Goal: Information Seeking & Learning: Learn about a topic

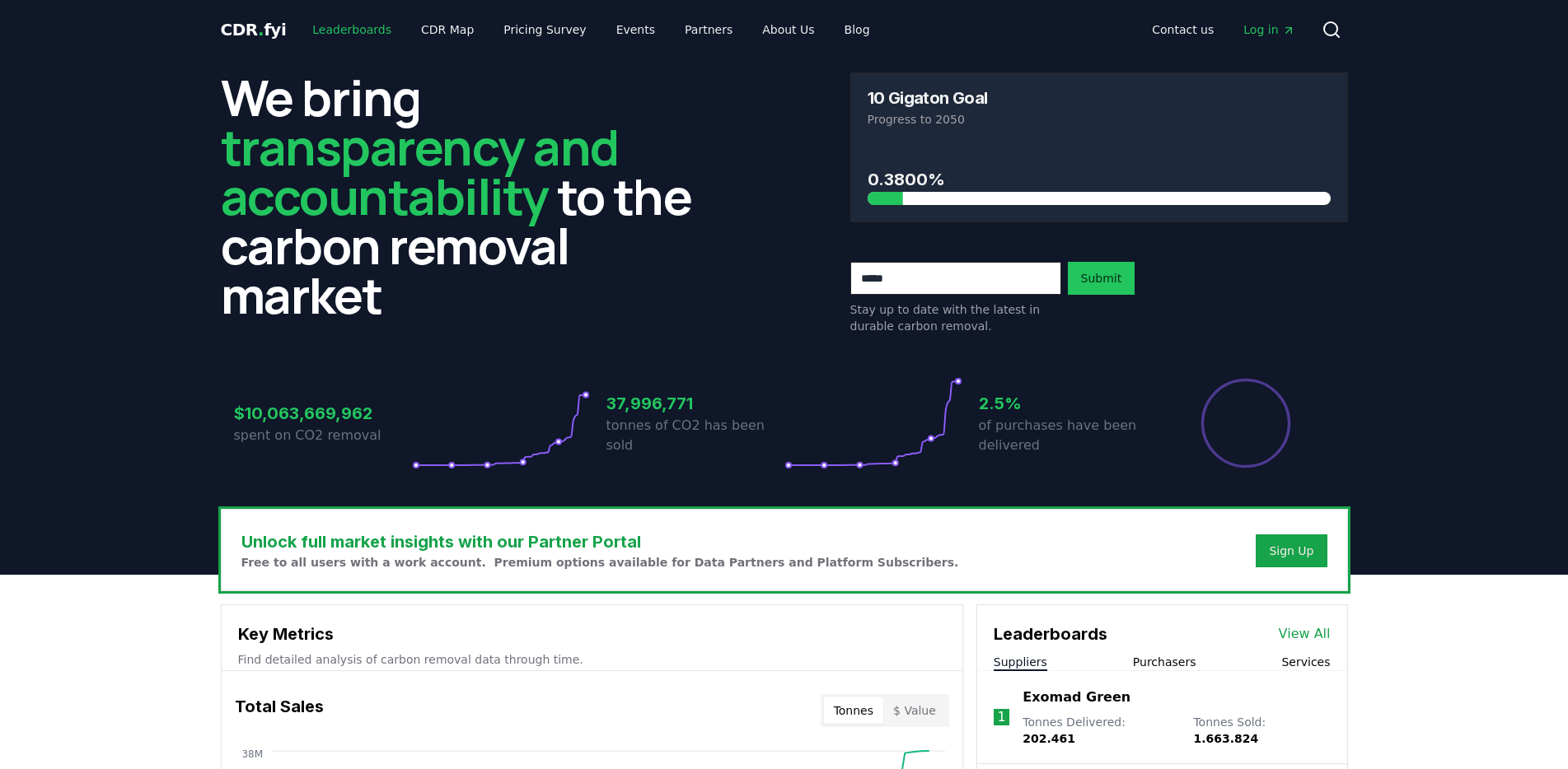
click at [358, 38] on link "Leaderboards" at bounding box center [352, 29] width 106 height 30
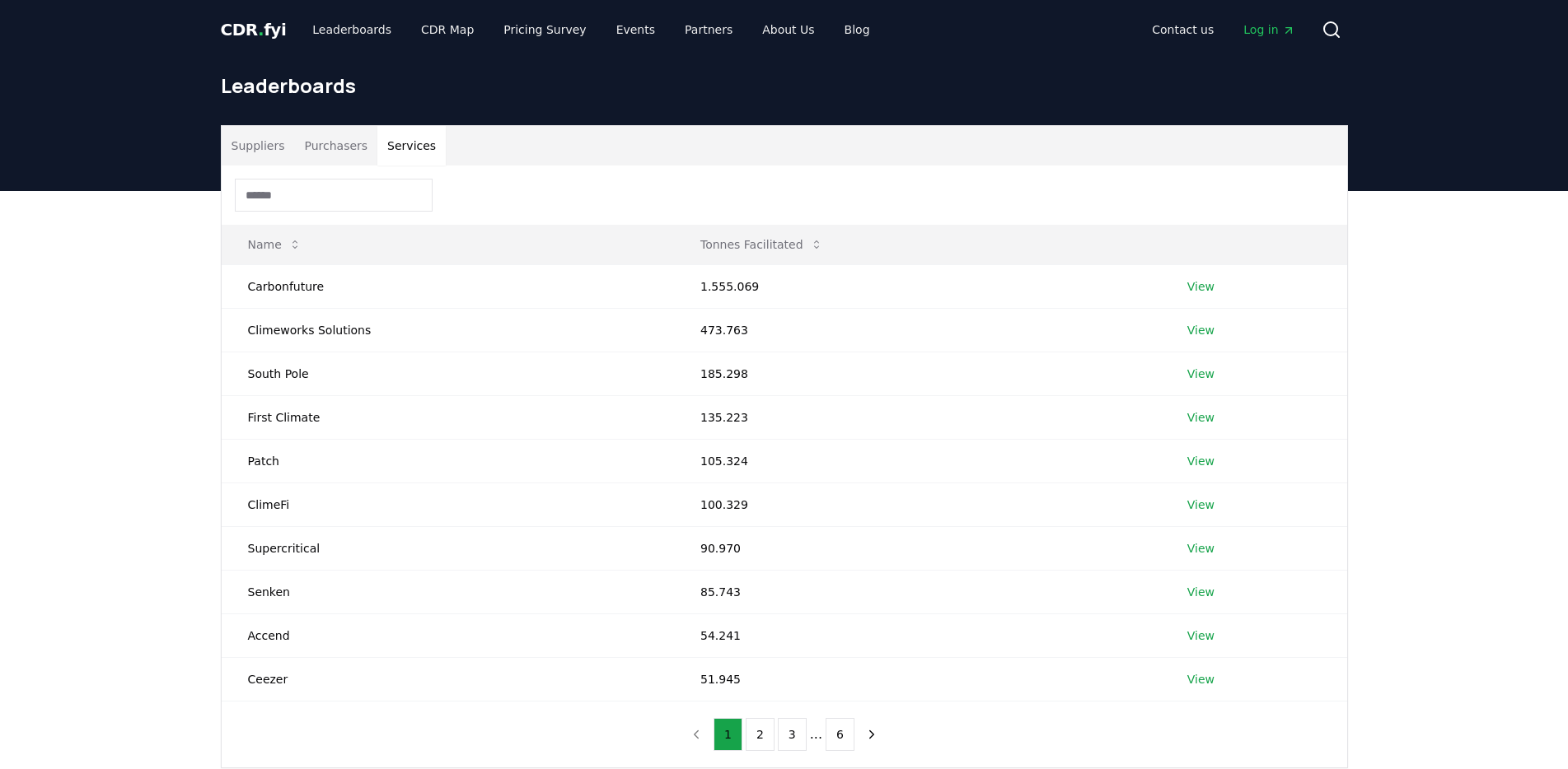
click at [407, 147] on button "Services" at bounding box center [412, 146] width 69 height 40
click at [1193, 286] on link "View" at bounding box center [1201, 286] width 28 height 16
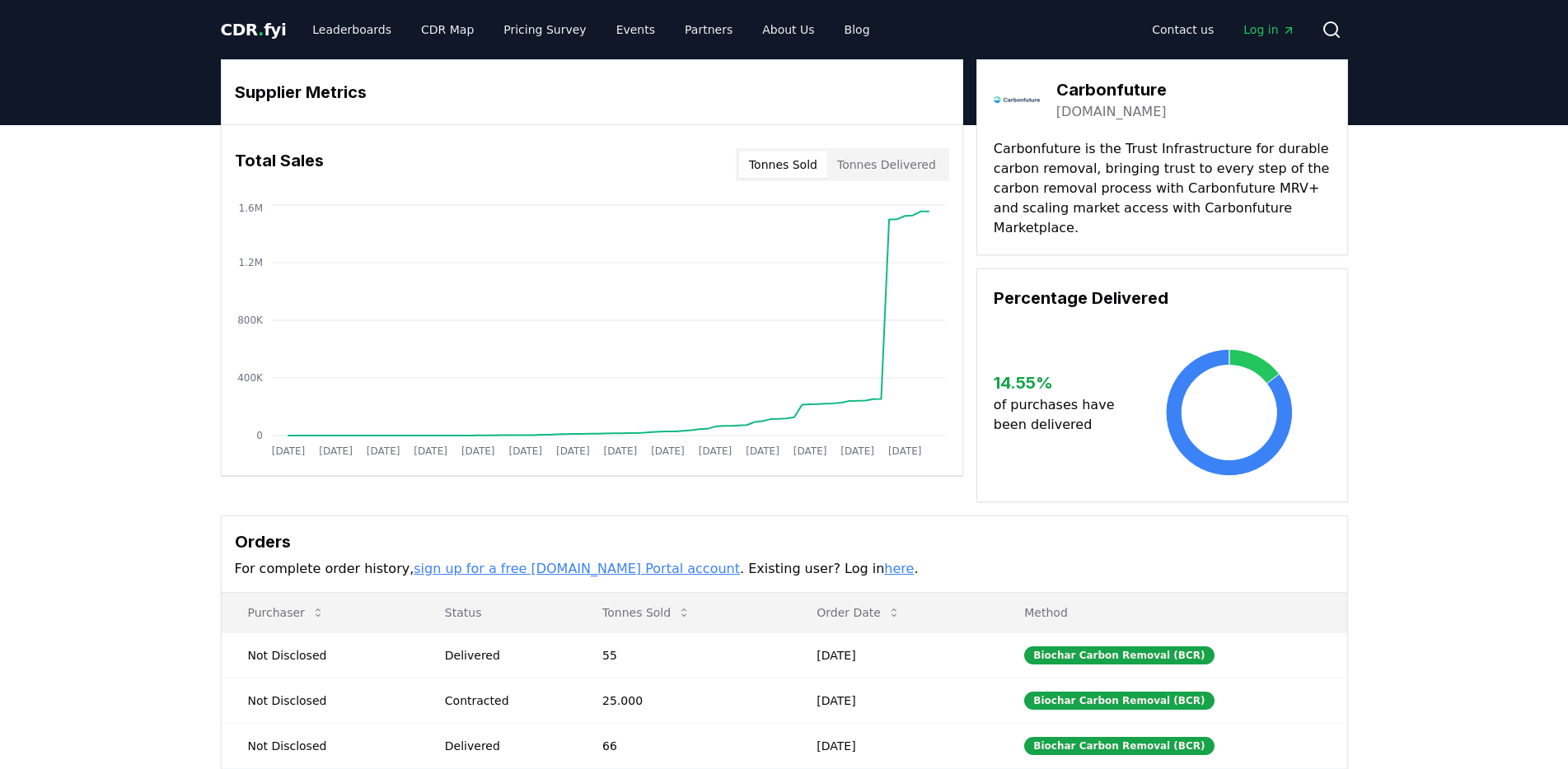
click at [773, 162] on button "Tonnes Sold" at bounding box center [783, 164] width 89 height 27
click at [763, 167] on button "Tonnes Sold" at bounding box center [783, 164] width 89 height 27
click at [823, 169] on button "Tonnes Sold" at bounding box center [783, 164] width 89 height 27
click at [880, 169] on button "Tonnes Delivered" at bounding box center [886, 164] width 119 height 27
click at [803, 176] on button "Tonnes Sold" at bounding box center [783, 164] width 89 height 27
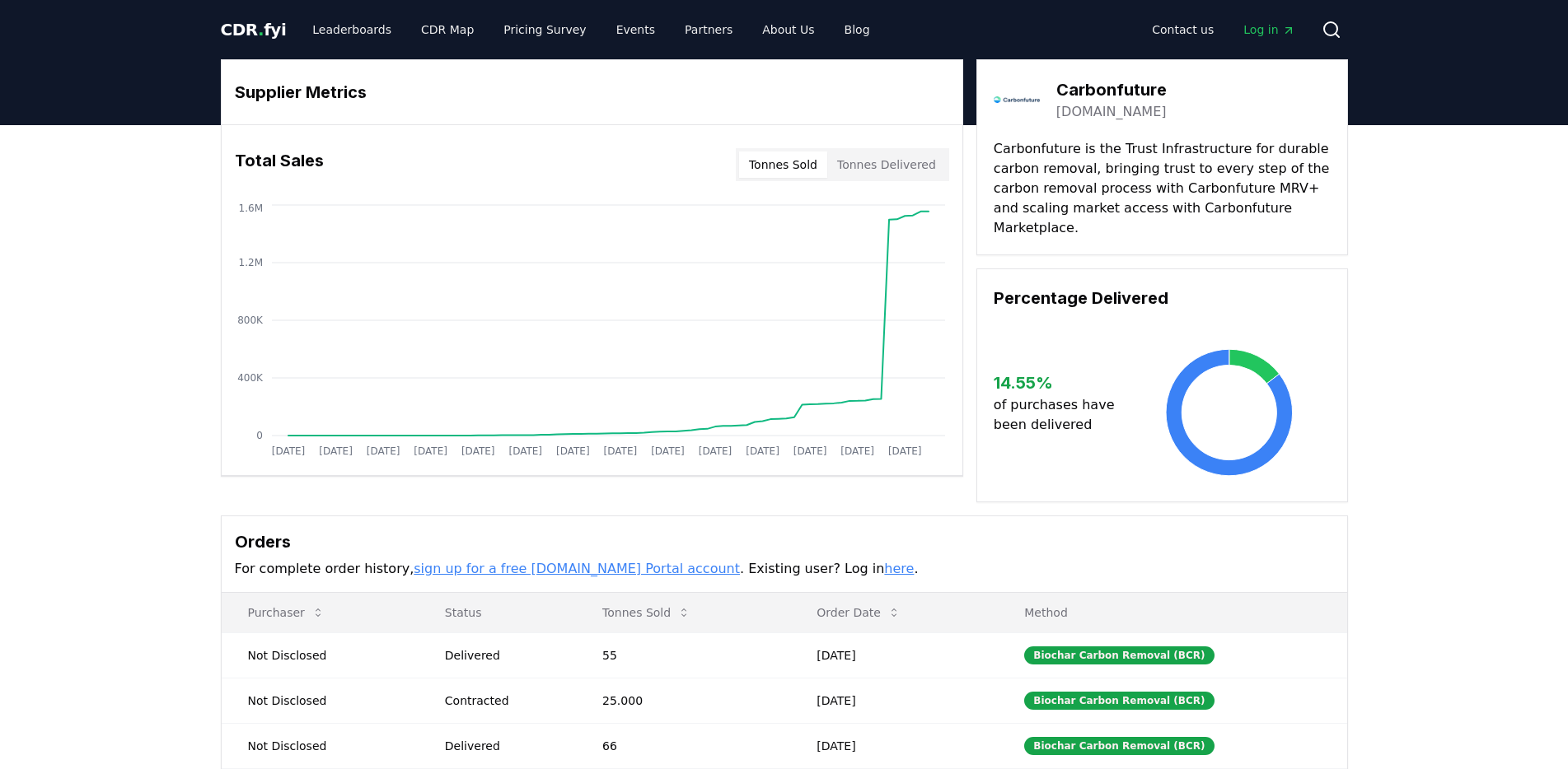
click at [922, 176] on button "Tonnes Delivered" at bounding box center [886, 164] width 119 height 27
click at [787, 179] on div "Tonnes Sold Tonnes Delivered" at bounding box center [842, 165] width 213 height 33
click at [789, 166] on button "Tonnes Sold" at bounding box center [783, 164] width 89 height 27
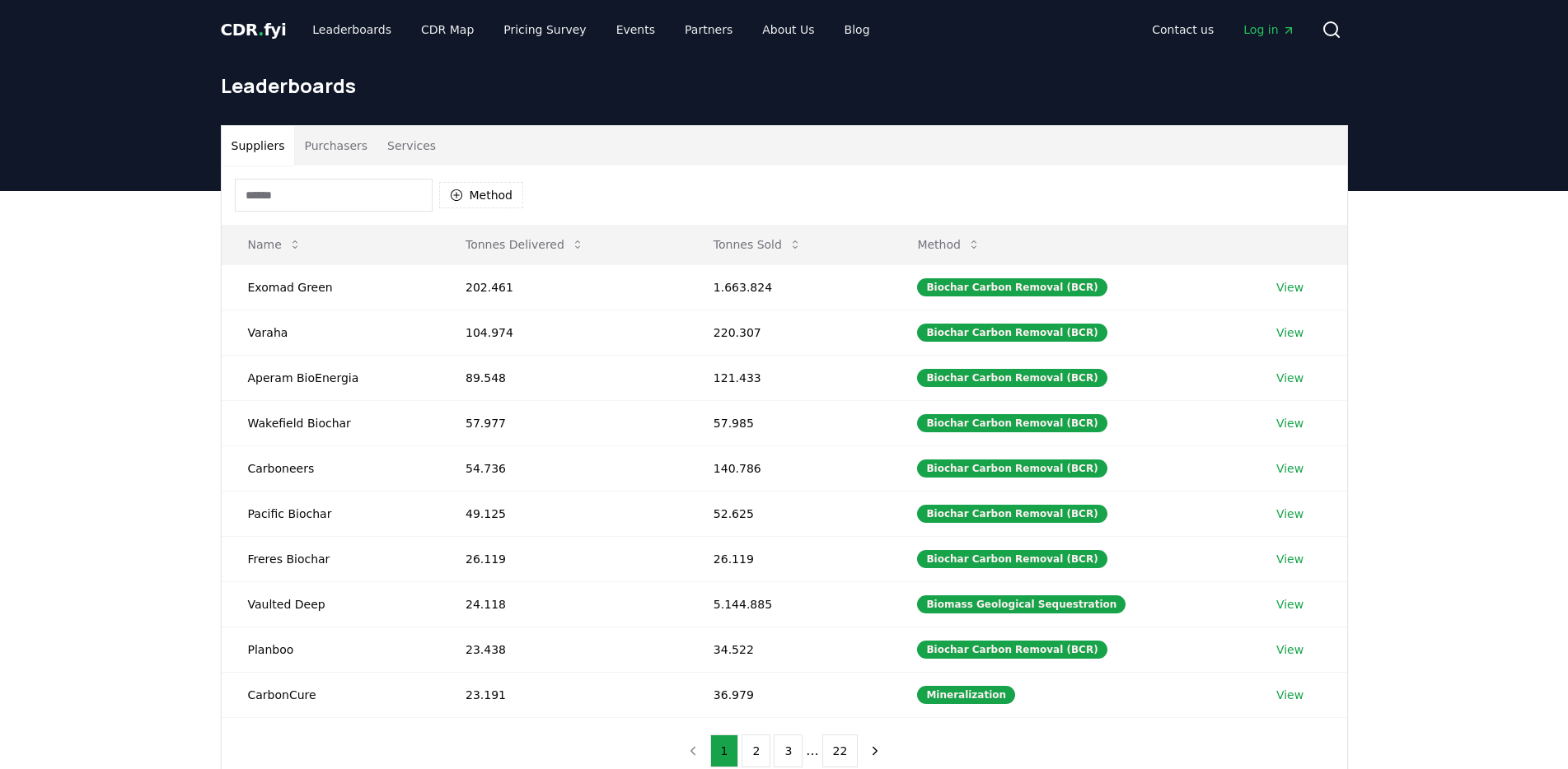
click at [402, 131] on button "Services" at bounding box center [412, 146] width 69 height 40
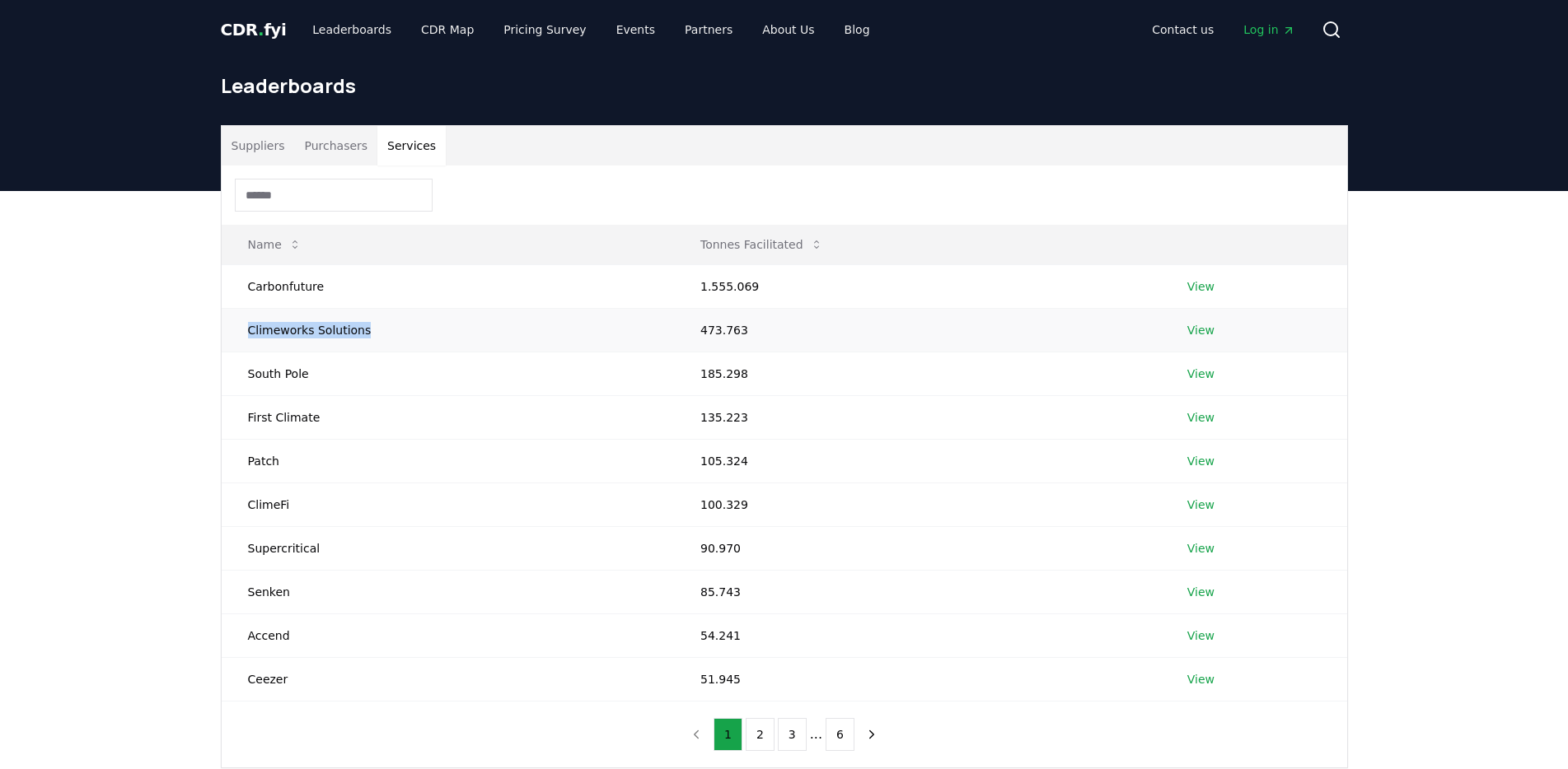
drag, startPoint x: 402, startPoint y: 329, endPoint x: 249, endPoint y: 329, distance: 153.0
click at [249, 329] on td "Climeworks Solutions" at bounding box center [448, 330] width 452 height 44
click at [250, 330] on td "Climeworks Solutions" at bounding box center [448, 330] width 452 height 44
click at [419, 334] on td "Climeworks Solutions" at bounding box center [448, 330] width 452 height 44
drag, startPoint x: 419, startPoint y: 334, endPoint x: 235, endPoint y: 330, distance: 184.0
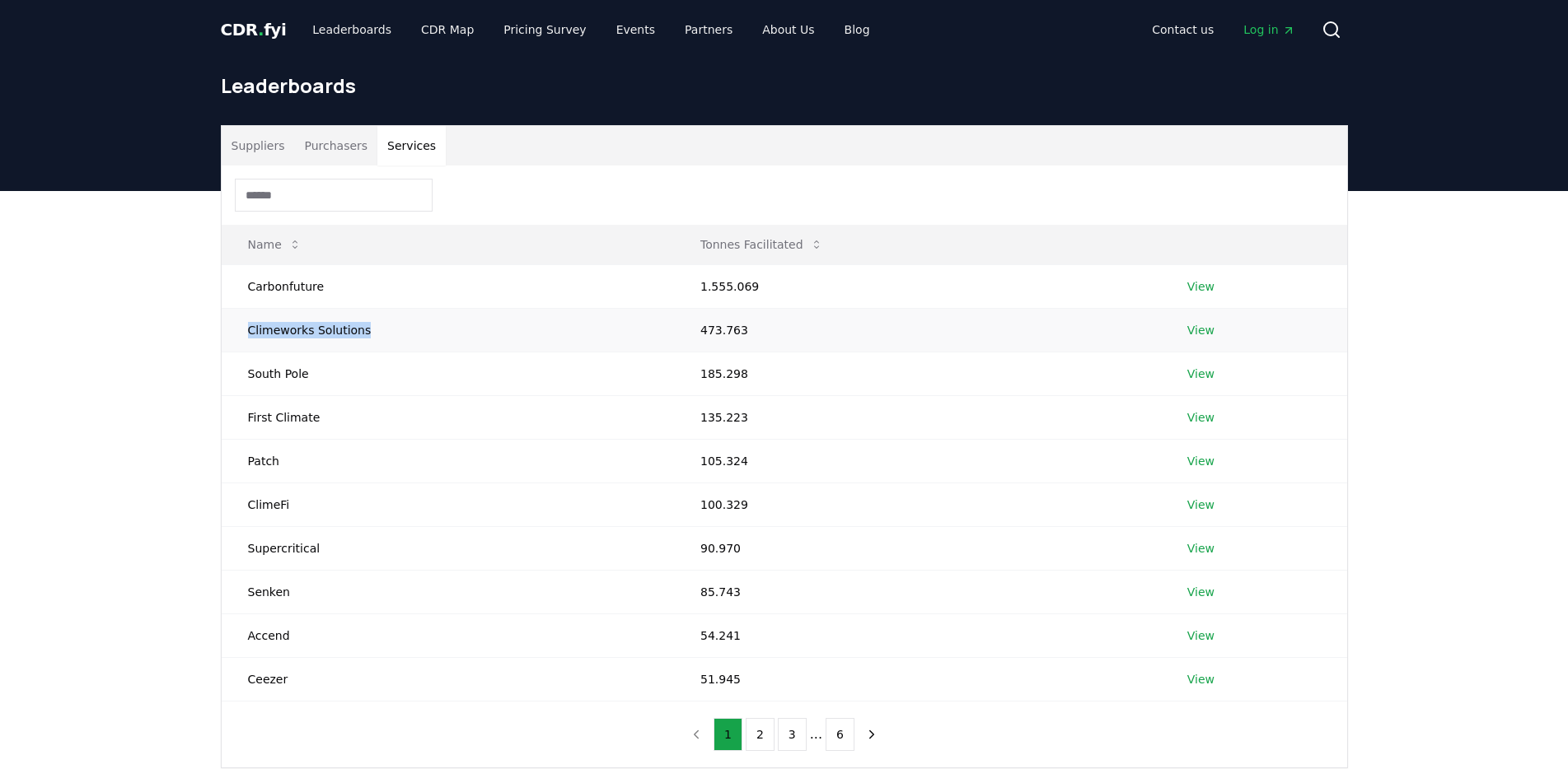
click at [235, 330] on td "Climeworks Solutions" at bounding box center [448, 330] width 452 height 44
copy td "Climeworks Solutions"
click at [1432, 369] on div "Suppliers Purchasers Services Name Tonnes Facilitated Carbonfuture 1.555.069 Vi…" at bounding box center [784, 512] width 1568 height 644
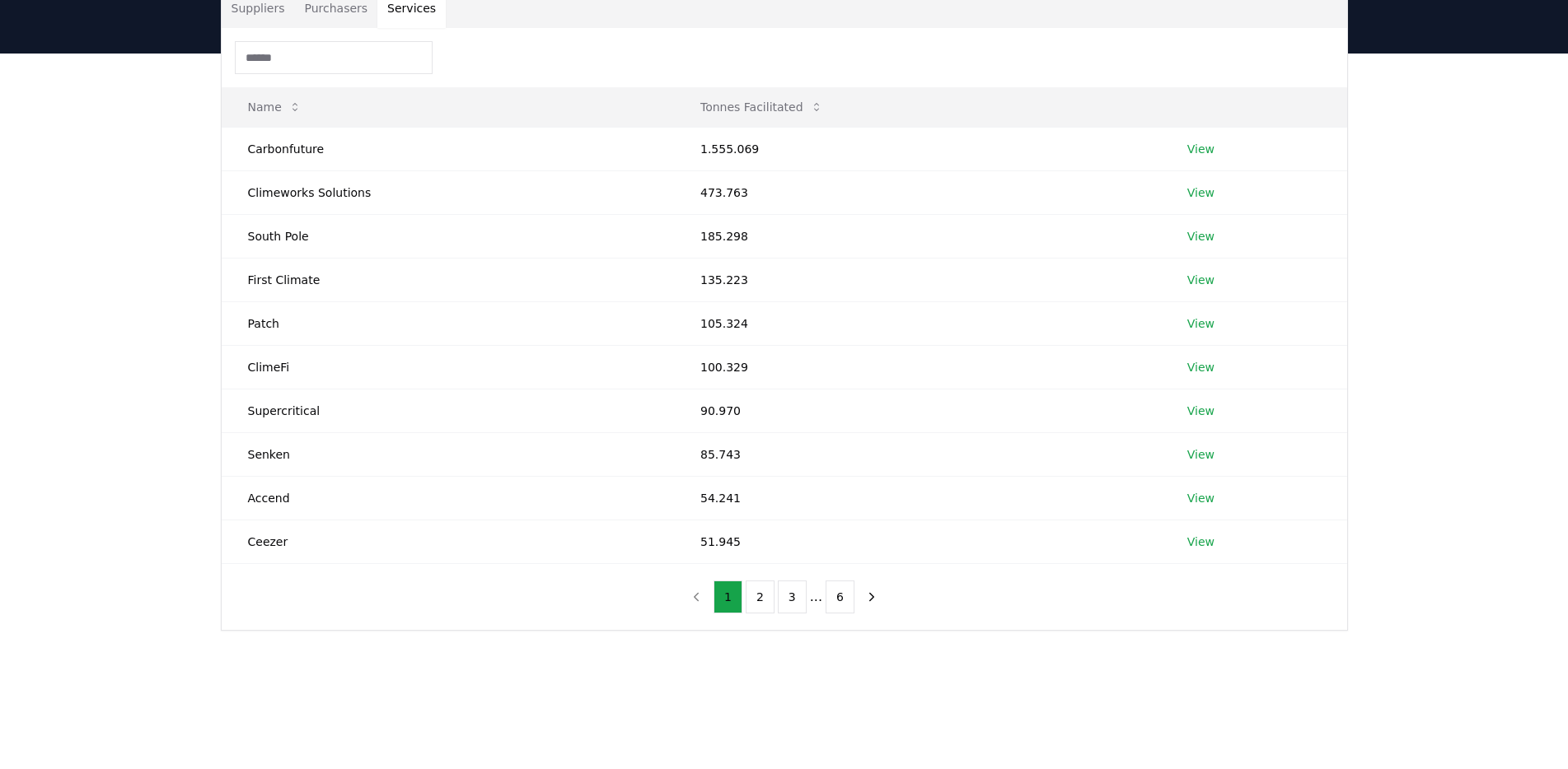
scroll to position [138, 0]
click at [774, 626] on div "1 2 3 ... 6" at bounding box center [784, 596] width 236 height 66
click at [765, 617] on div "1 2 3 ... 6" at bounding box center [784, 596] width 236 height 66
click at [756, 606] on button "2" at bounding box center [761, 596] width 29 height 33
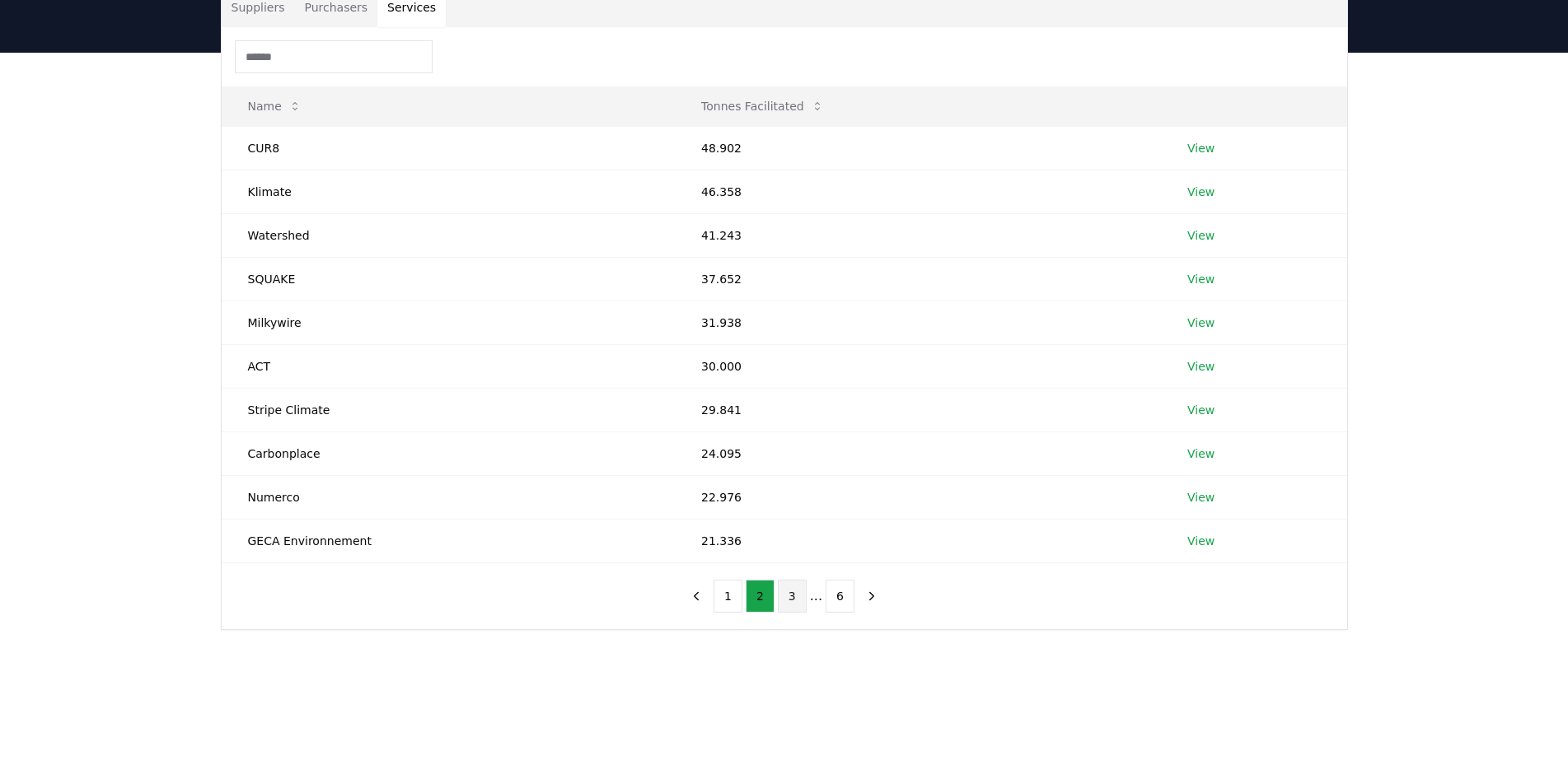
click at [786, 601] on button "3" at bounding box center [793, 596] width 29 height 33
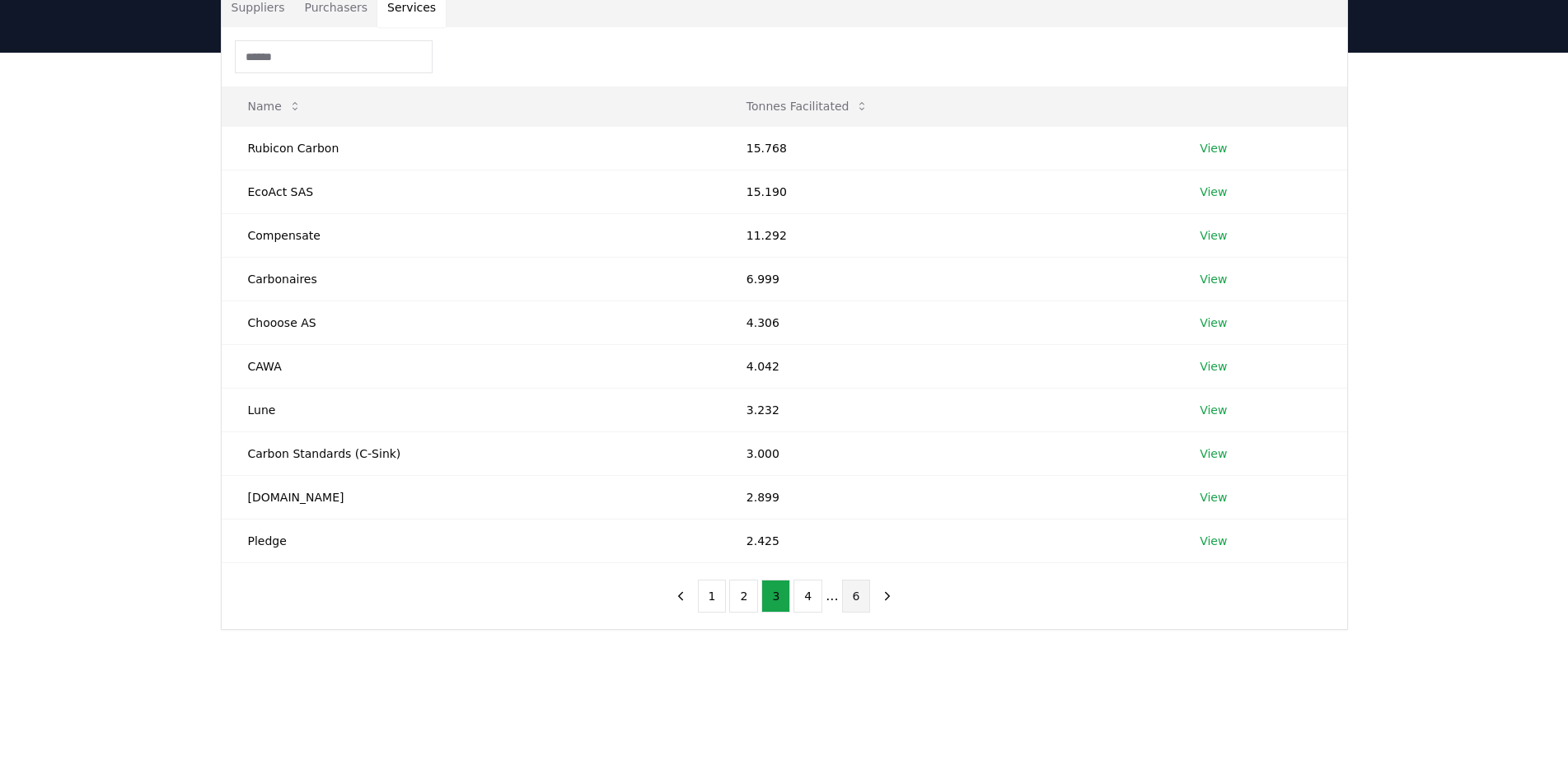
click at [859, 599] on button "6" at bounding box center [857, 596] width 29 height 33
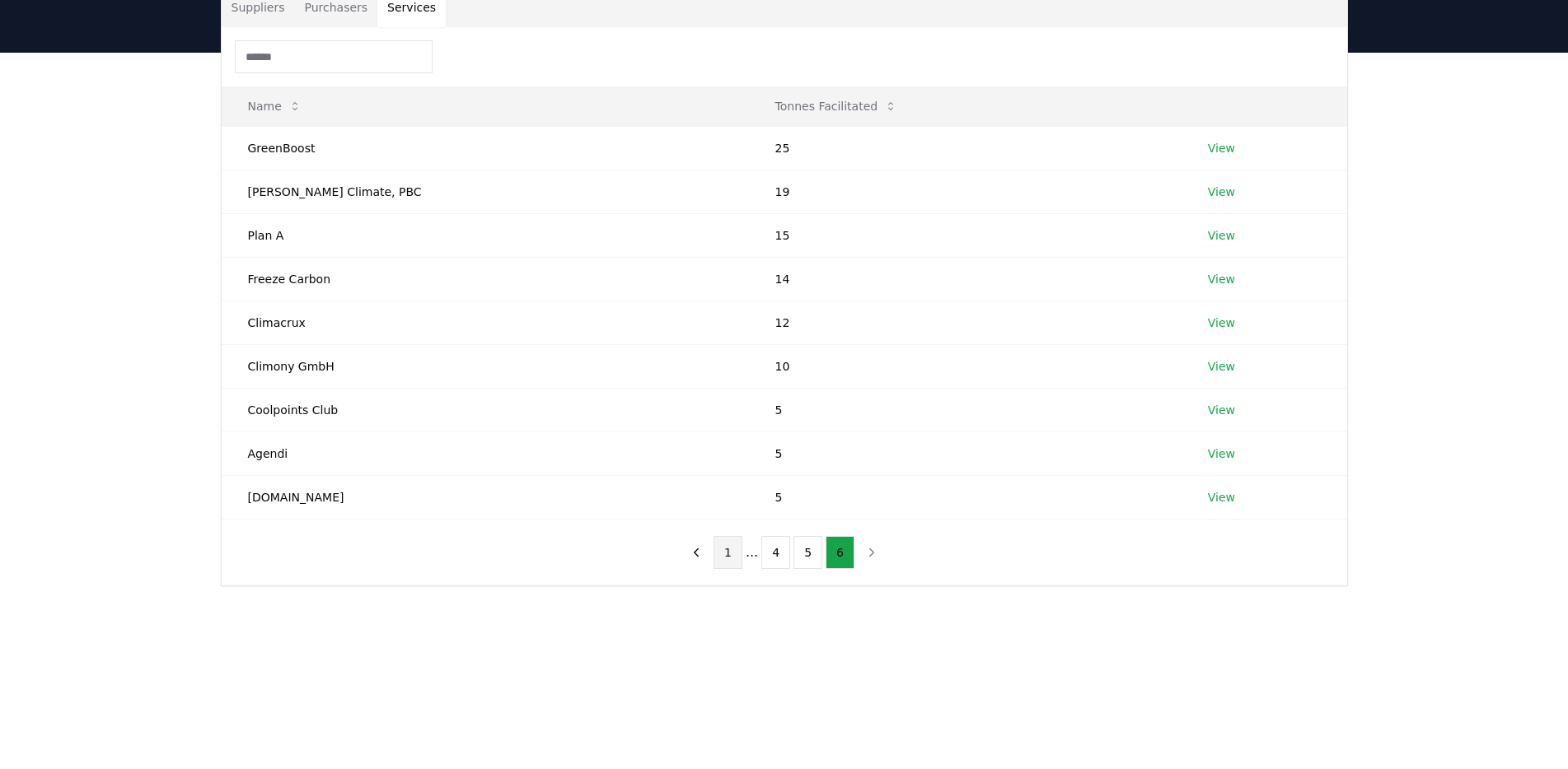
click at [721, 565] on button "1" at bounding box center [728, 552] width 29 height 33
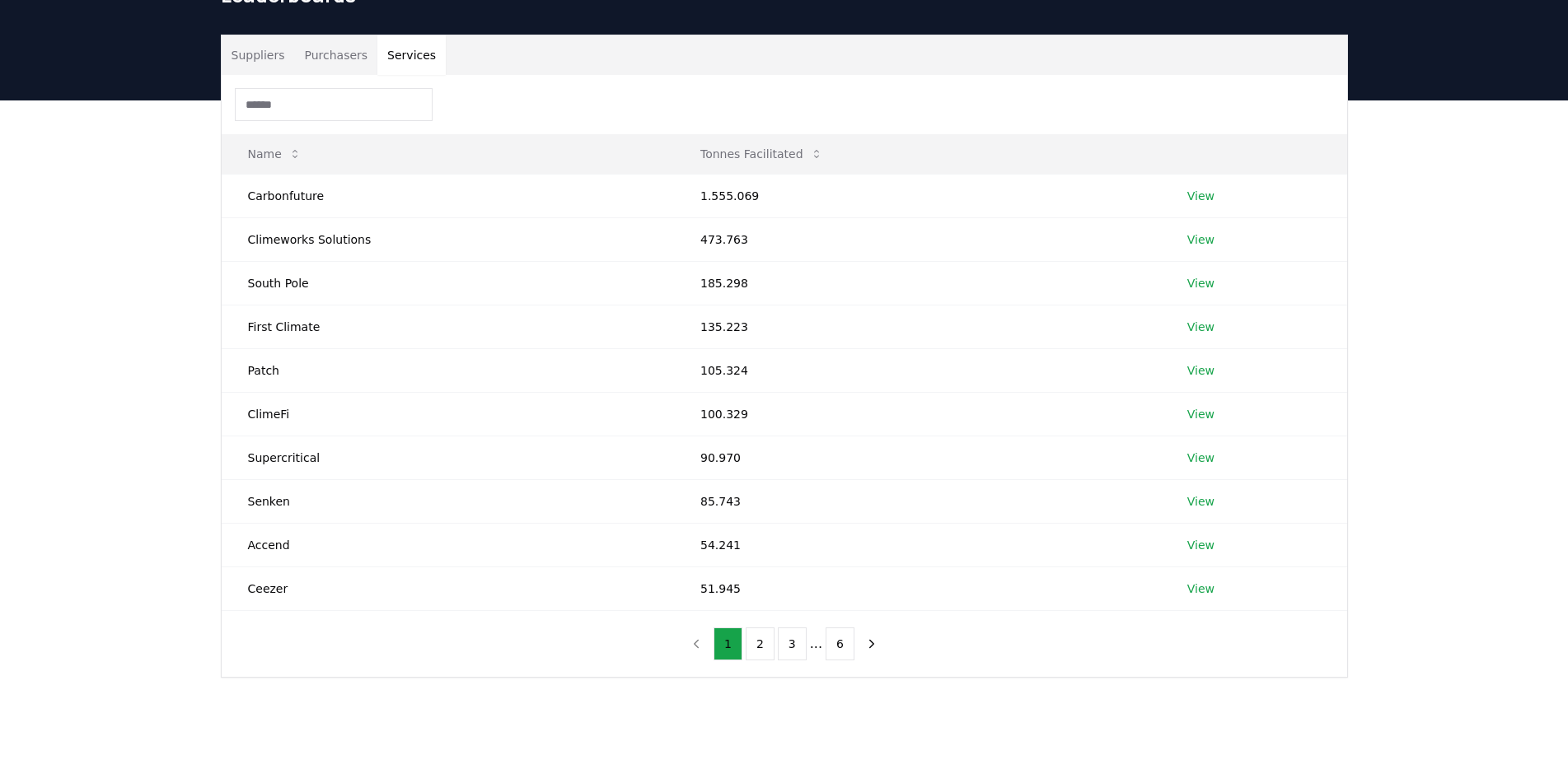
scroll to position [199, 0]
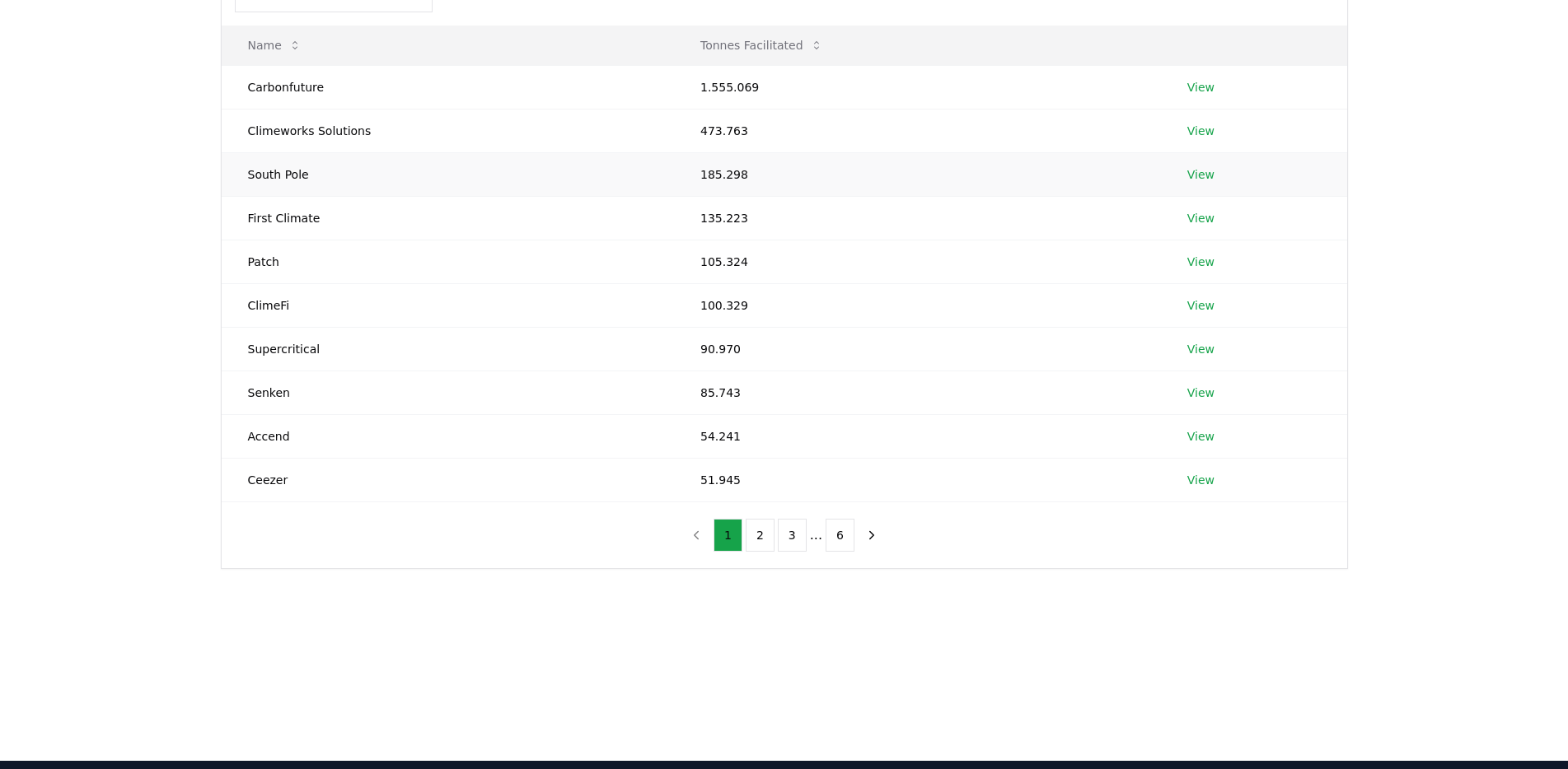
click at [331, 179] on td "South Pole" at bounding box center [448, 174] width 452 height 44
click at [1191, 129] on link "View" at bounding box center [1201, 131] width 28 height 16
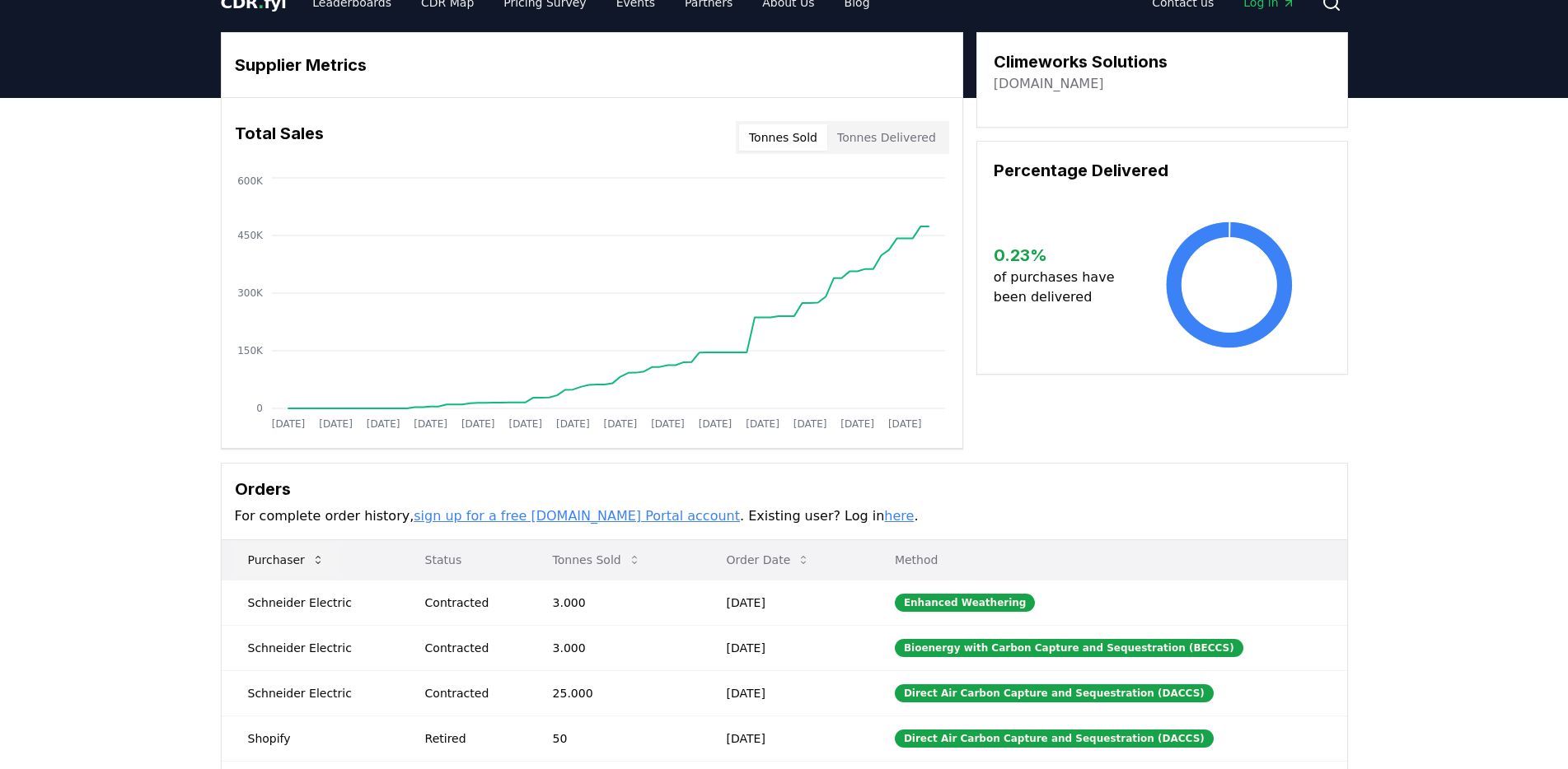
scroll to position [30, 0]
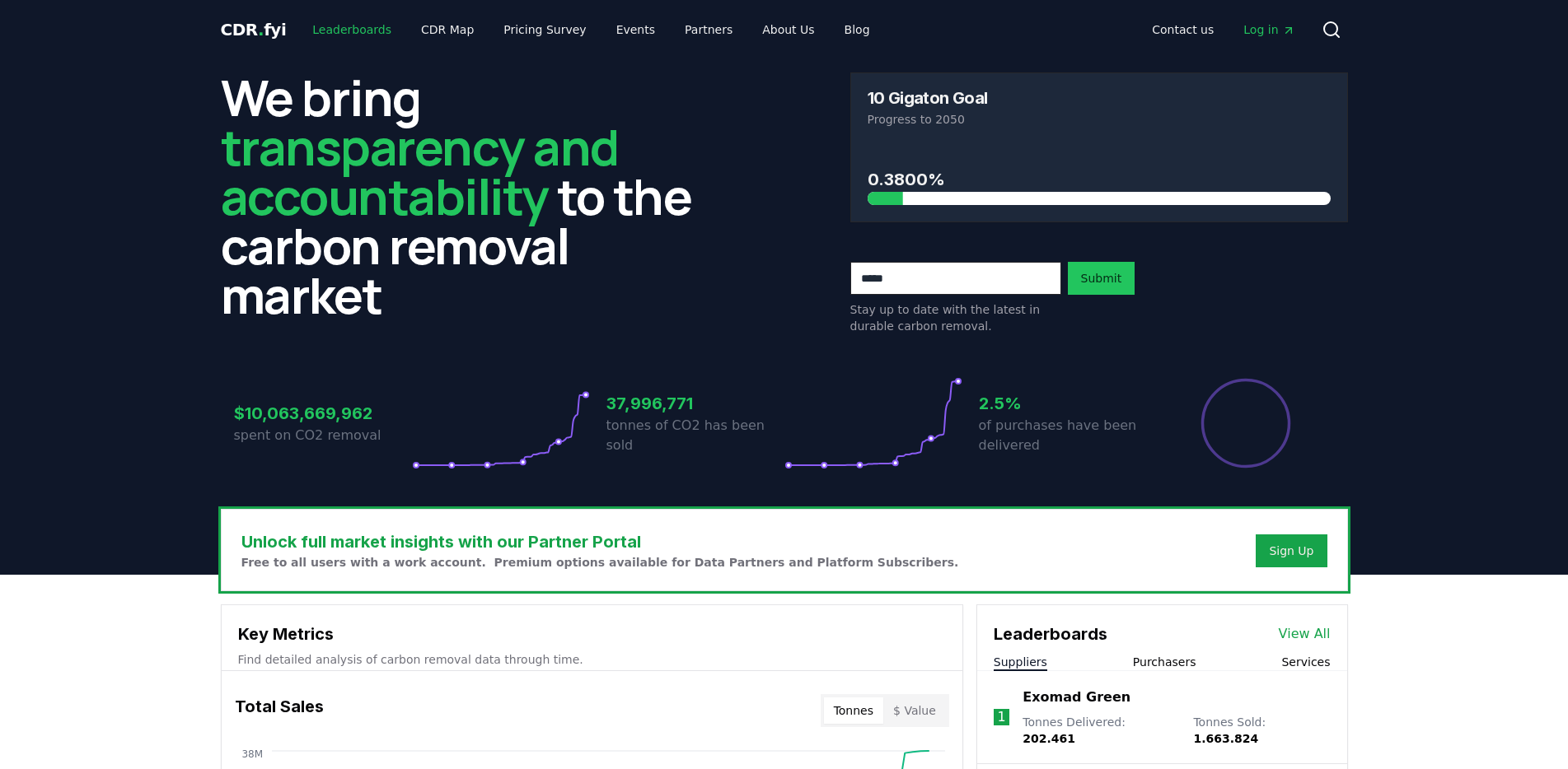
click at [338, 34] on link "Leaderboards" at bounding box center [352, 29] width 106 height 30
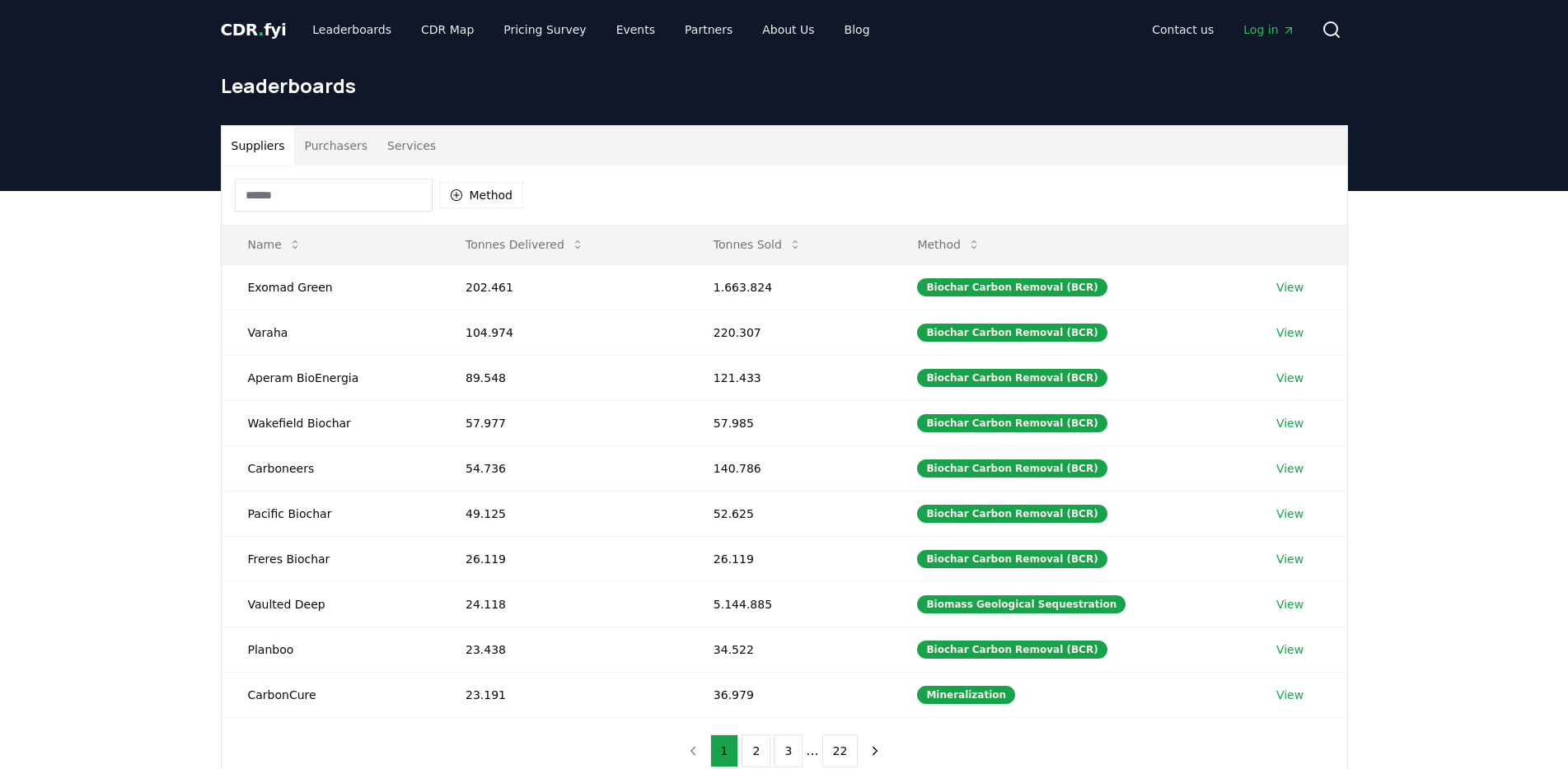
click at [403, 128] on button "Services" at bounding box center [412, 146] width 69 height 40
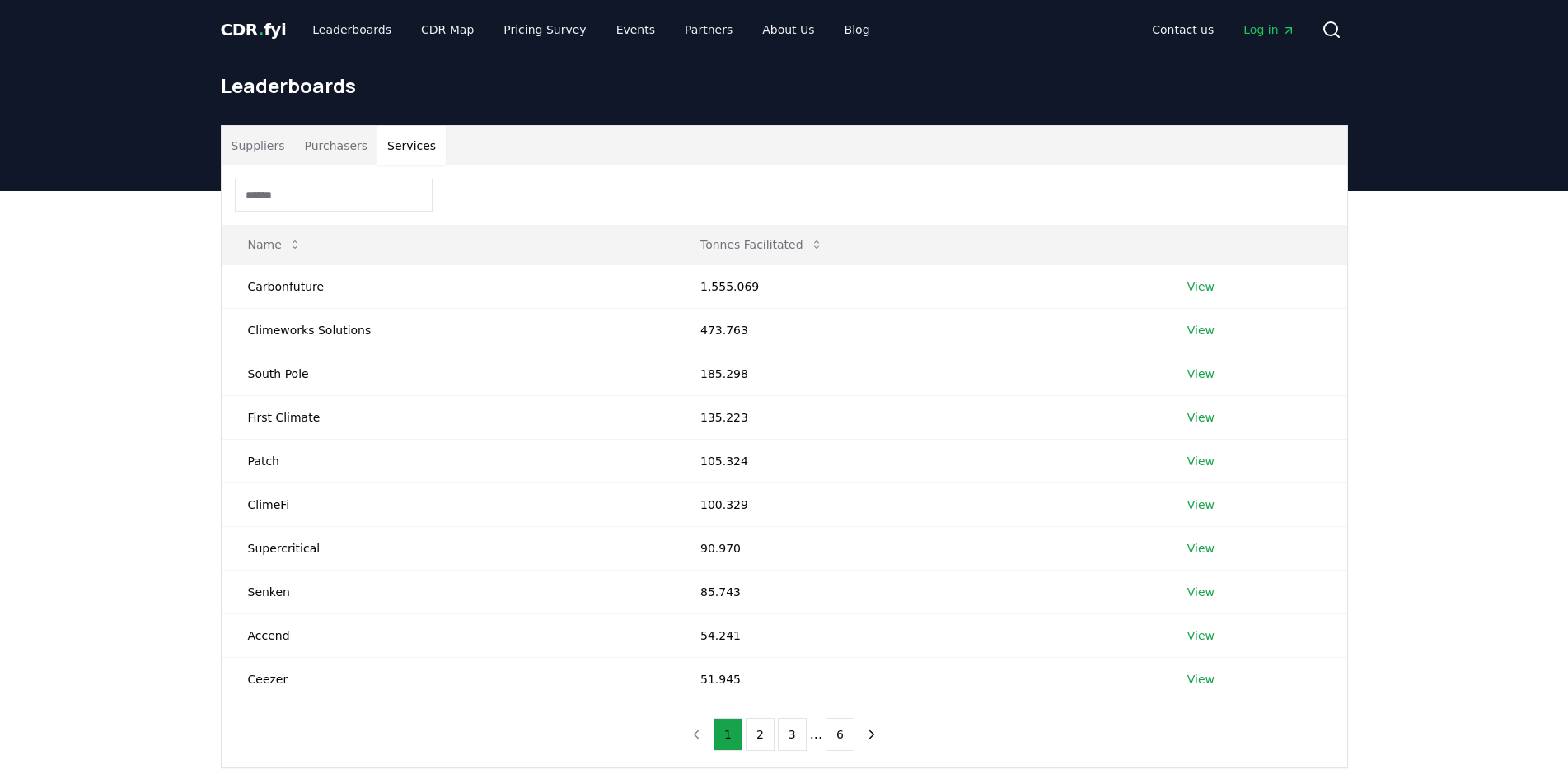
click at [407, 140] on button "Services" at bounding box center [412, 146] width 69 height 40
click at [253, 139] on button "Suppliers" at bounding box center [258, 146] width 73 height 40
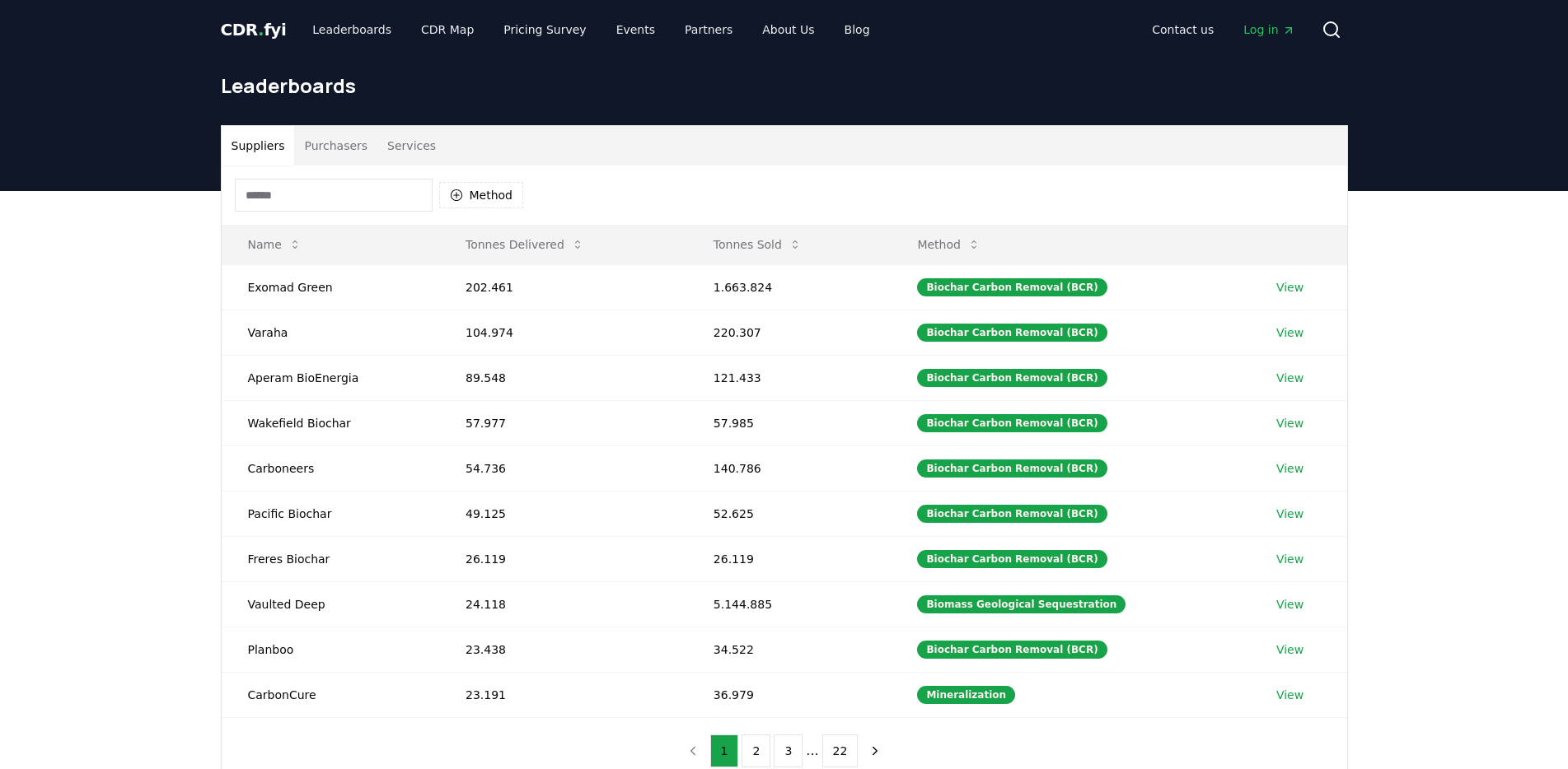
click at [251, 29] on span "CDR . fyi" at bounding box center [254, 29] width 66 height 20
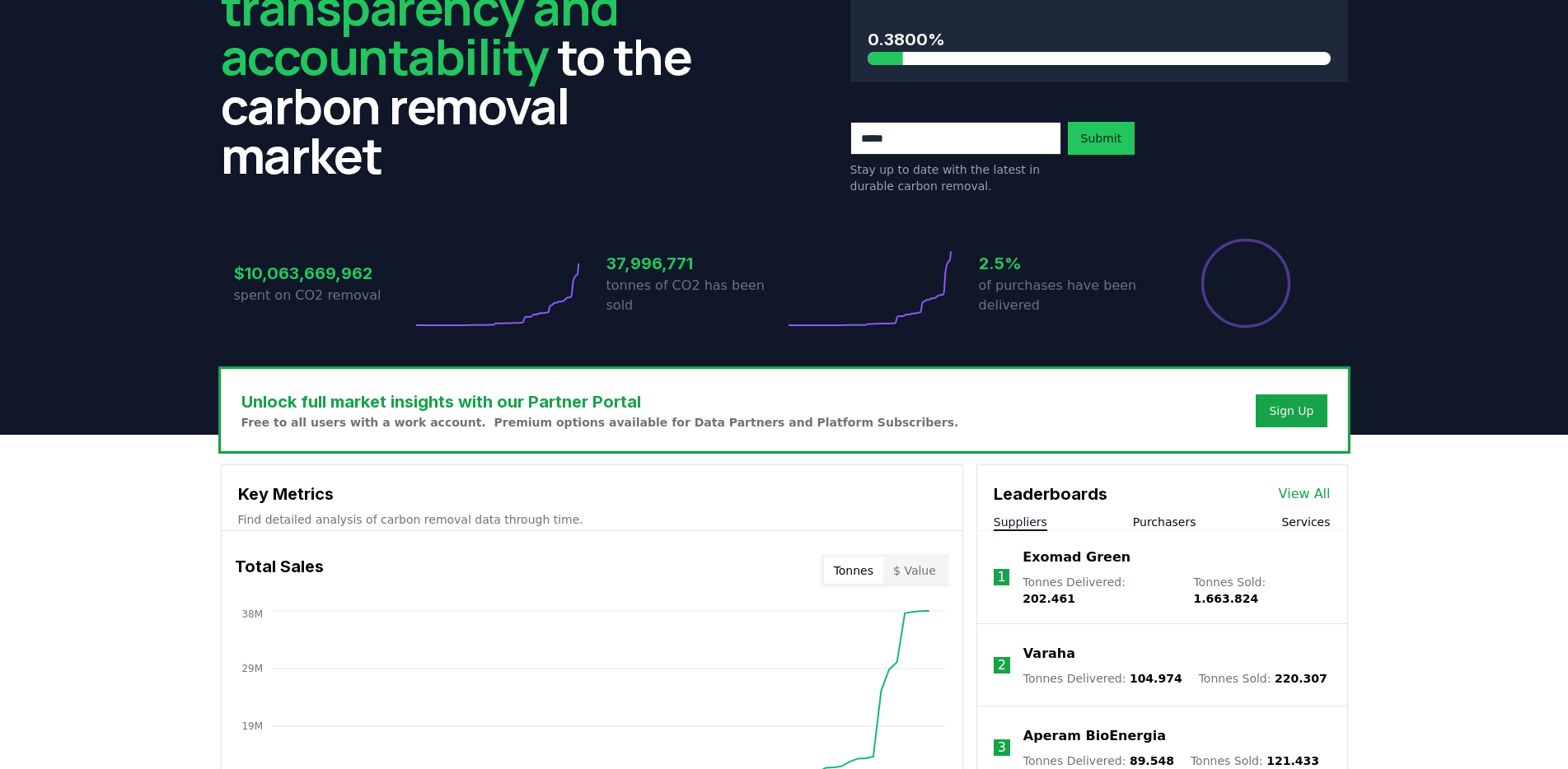
scroll to position [290, 0]
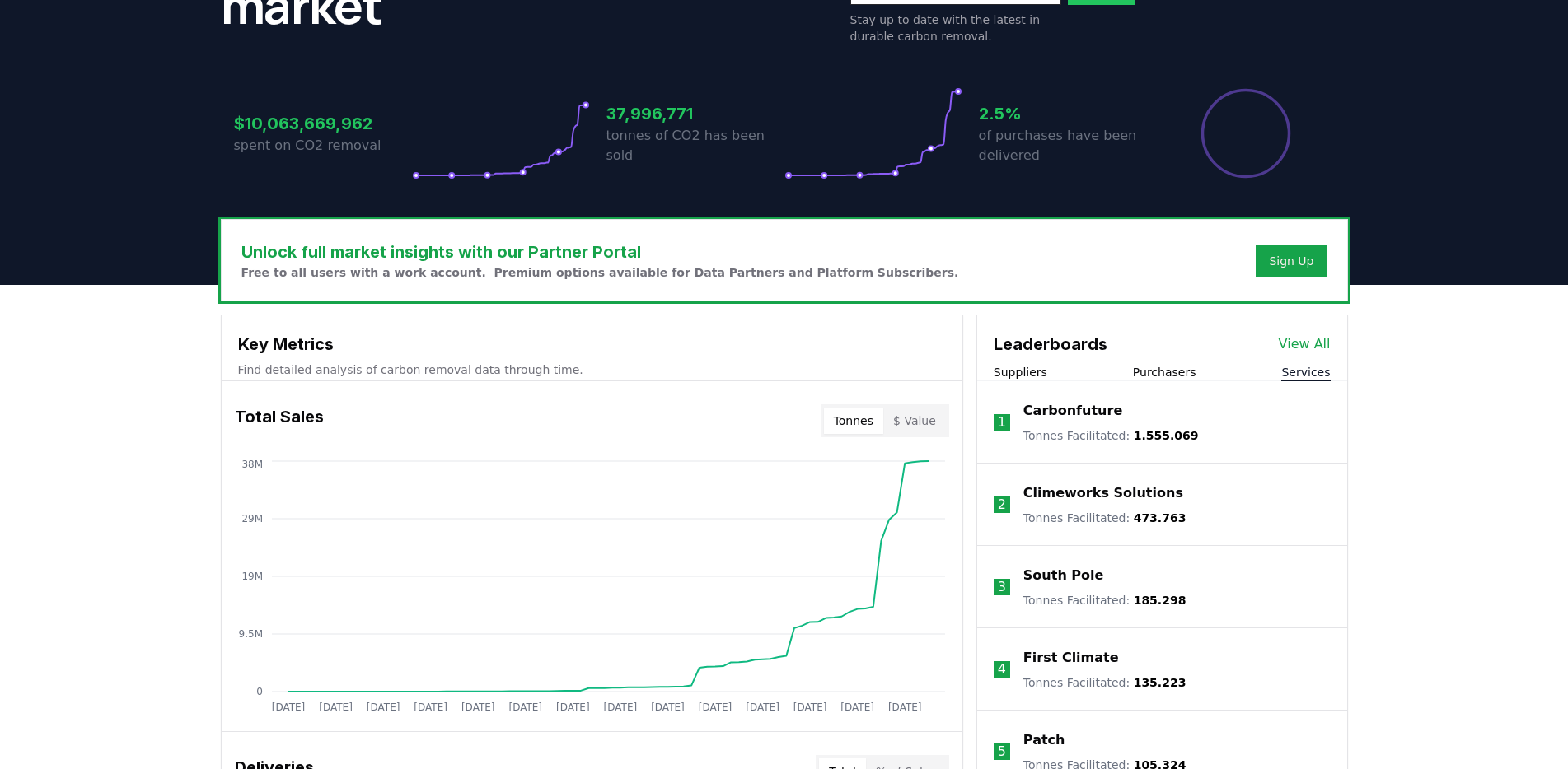
click at [1313, 376] on button "Services" at bounding box center [1306, 372] width 49 height 16
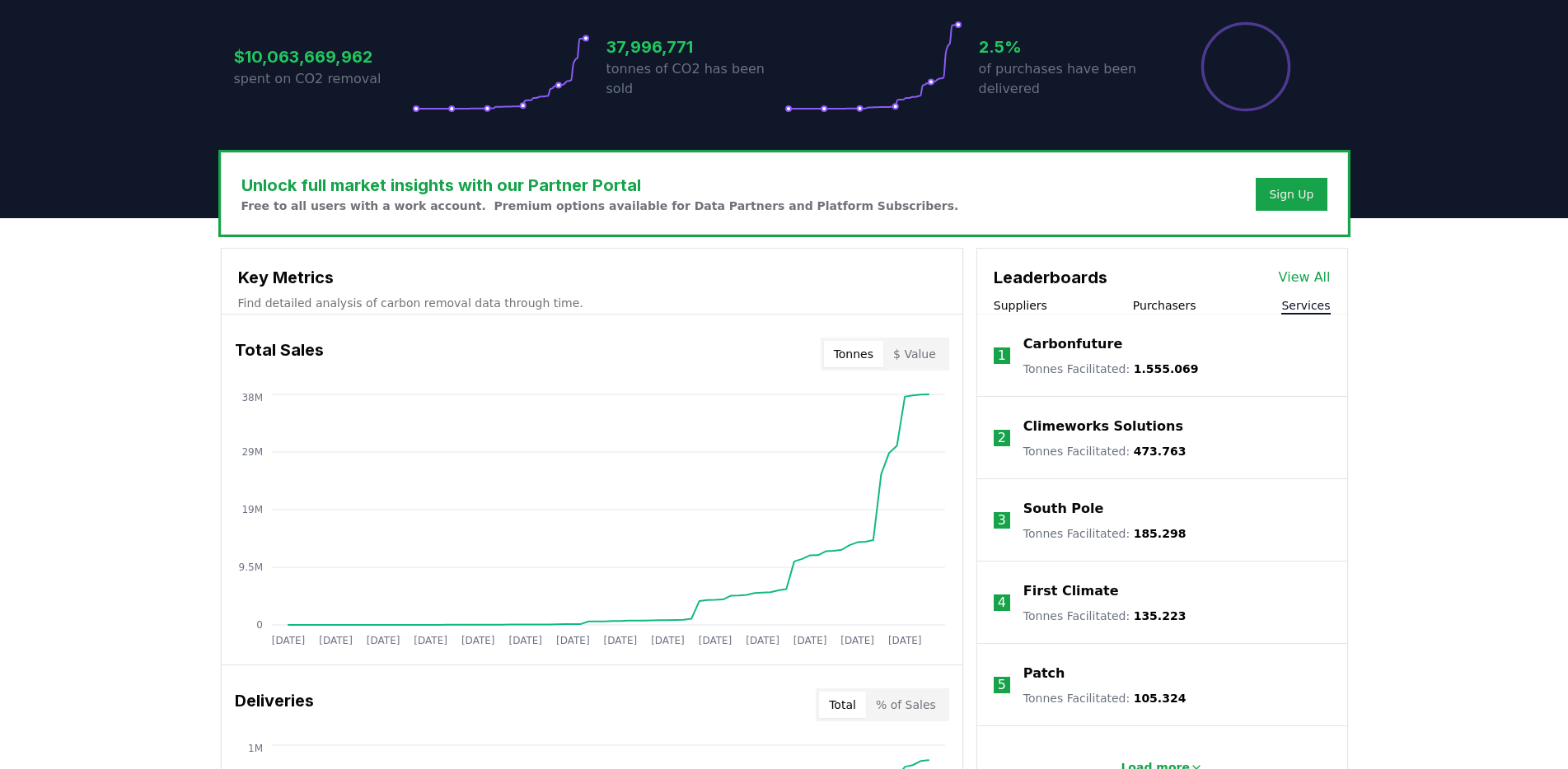
scroll to position [427, 0]
